Goal: Obtain resource: Obtain resource

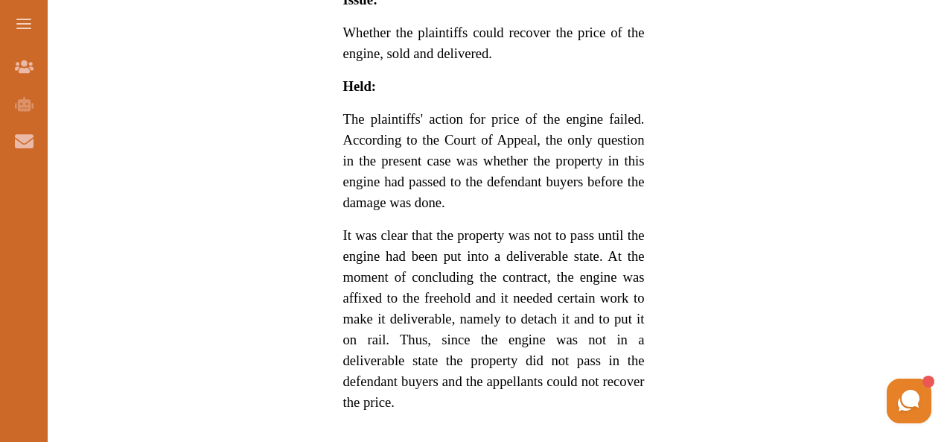
scroll to position [1192, 0]
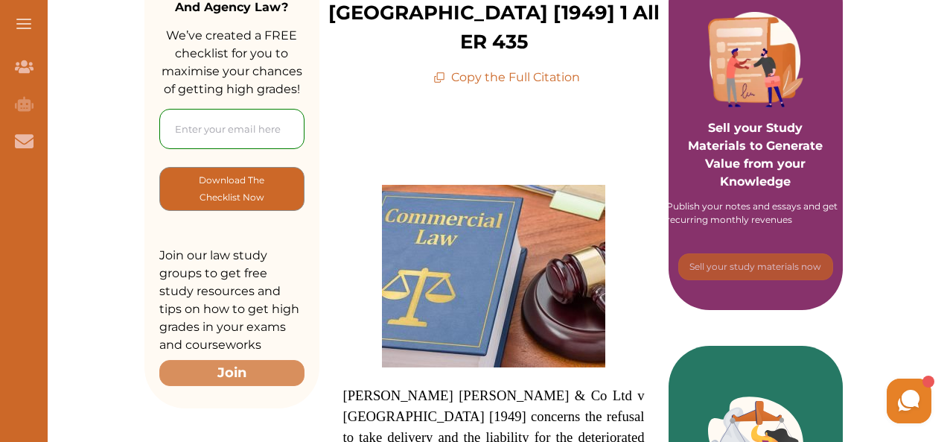
scroll to position [149, 0]
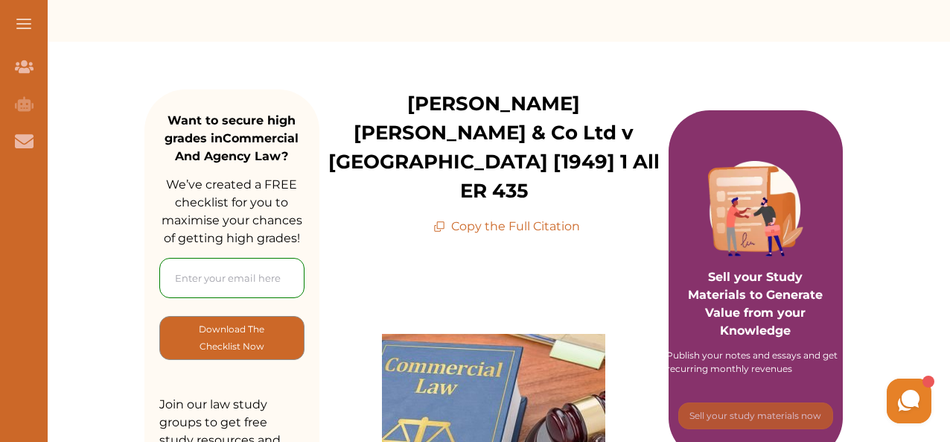
click at [546, 157] on div "[PERSON_NAME] [PERSON_NAME] & Co Ltd v [GEOGRAPHIC_DATA] [1949] 1 All ER 435 Co…" at bounding box center [493, 162] width 349 height 146
click at [537, 217] on p "Copy the Full Citation" at bounding box center [506, 226] width 147 height 18
click at [498, 217] on p "Copy the Full Citation" at bounding box center [506, 226] width 147 height 18
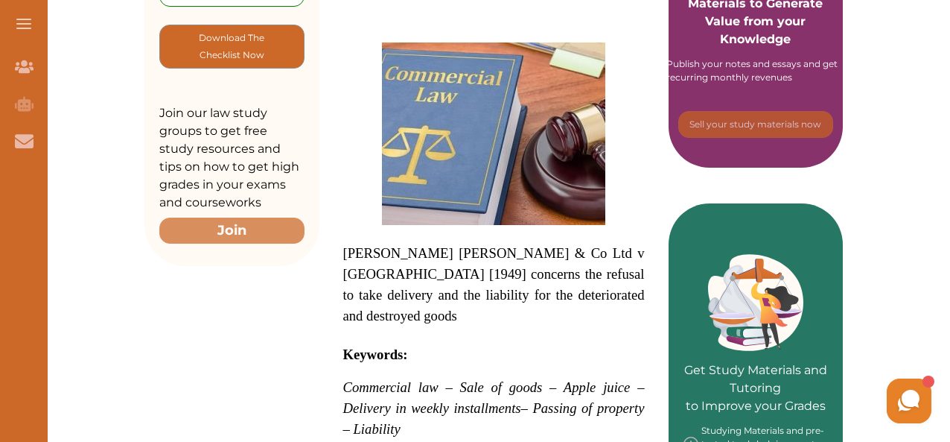
scroll to position [596, 0]
